Goal: Task Accomplishment & Management: Complete application form

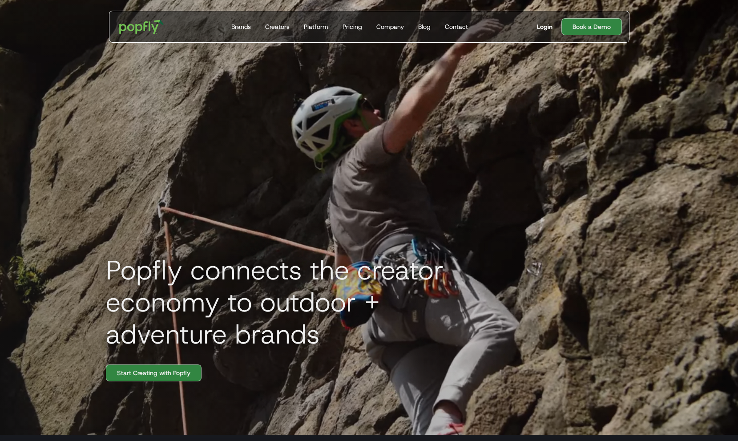
click at [548, 26] on div "Login" at bounding box center [545, 26] width 16 height 9
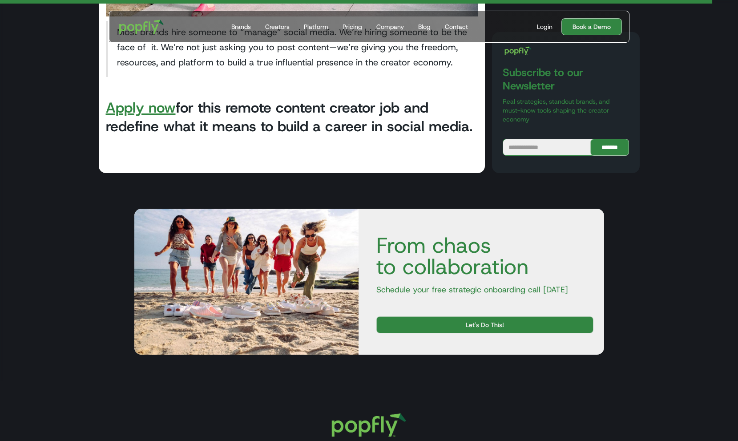
scroll to position [1897, 0]
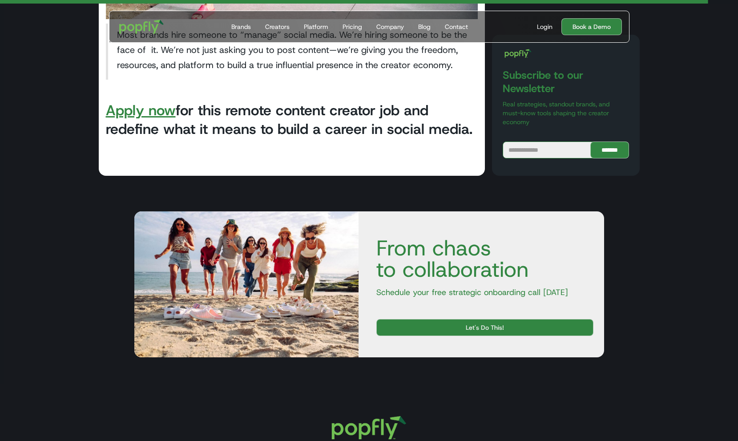
click at [142, 111] on link "Apply now" at bounding box center [141, 110] width 70 height 19
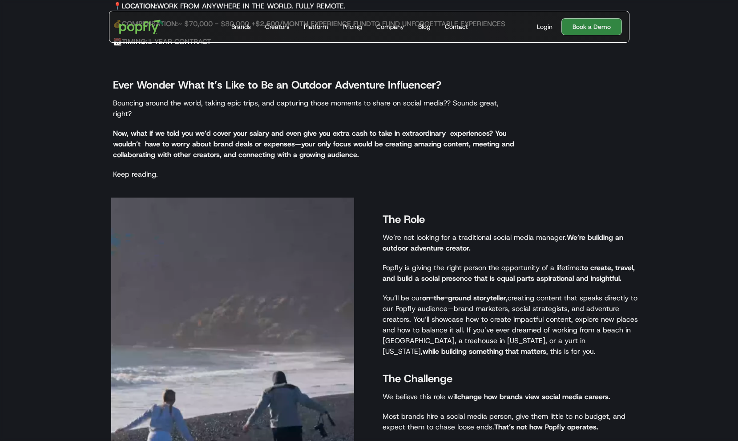
scroll to position [296, 0]
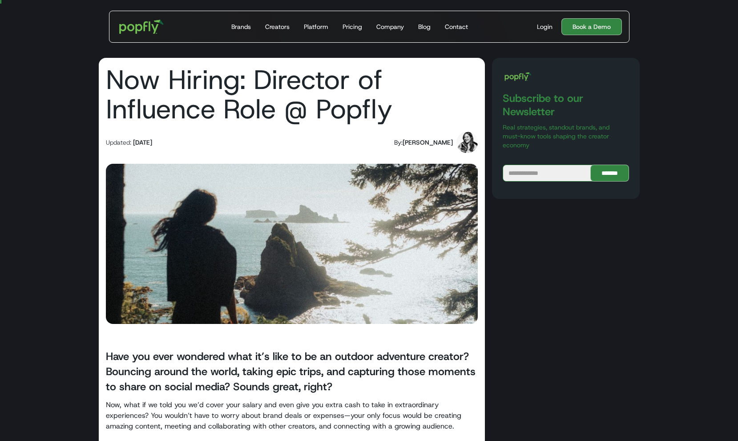
scroll to position [1825, 0]
